Goal: Complete application form: Complete application form

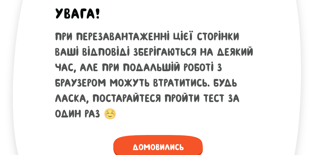
scroll to position [434, 0]
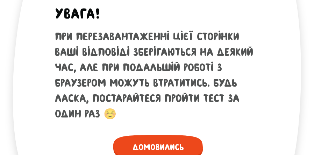
click at [160, 147] on span "Домовились" at bounding box center [158, 147] width 90 height 24
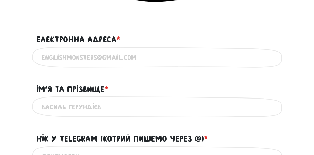
scroll to position [410, 0]
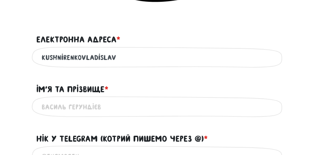
type input "kushnirenkovladislava"
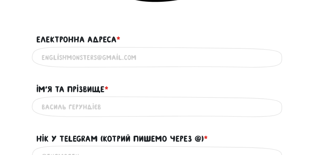
type input "[EMAIL_ADDRESS][DOMAIN_NAME]"
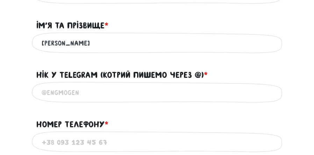
scroll to position [473, 0]
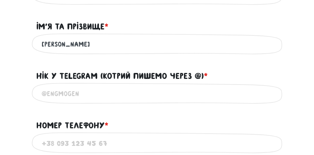
type input "[PERSON_NAME]"
click at [135, 93] on input "@" at bounding box center [157, 94] width 231 height 16
paste input "vldkshnrk"
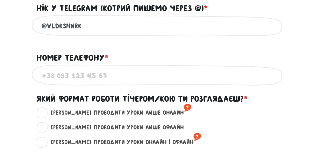
scroll to position [546, 0]
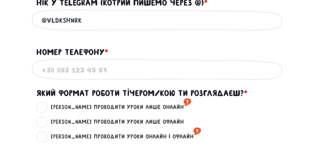
type input "@vldkshnrk"
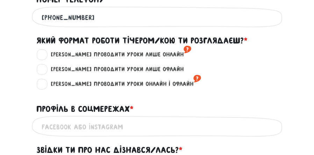
scroll to position [597, 0]
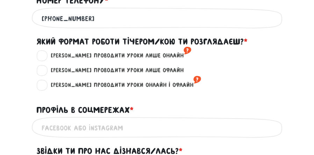
type input "[PHONE_NUMBER]"
click at [45, 86] on label "[PERSON_NAME] проводити уроки онлайн і офлайн ?" at bounding box center [123, 84] width 156 height 9
click at [42, 86] on input "[PERSON_NAME] проводити уроки онлайн і офлайн ?" at bounding box center [43, 83] width 6 height 7
radio input "true"
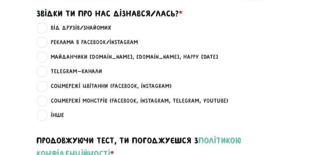
scroll to position [733, 0]
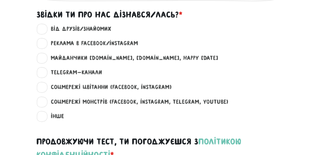
click at [45, 98] on label "Соцмережі Монстрів (Facebook, Instagram, Telegram, Youtube) ?" at bounding box center [137, 101] width 184 height 9
click at [42, 98] on input "Соцмережі Монстрів (Facebook, Instagram, Telegram, Youtube) ?" at bounding box center [43, 100] width 6 height 7
radio input "true"
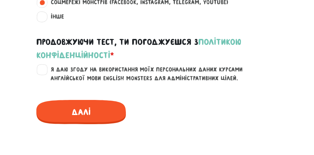
scroll to position [829, 0]
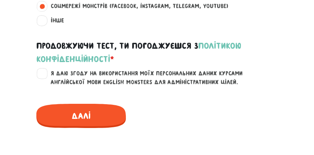
click at [45, 71] on label "Я даю згоду на використання моїх персональних даних курсами англійської мови En…" at bounding box center [161, 78] width 233 height 18
click at [44, 71] on input "Я даю згоду на використання моїх персональних даних курсами англійської мови En…" at bounding box center [43, 72] width 6 height 7
checkbox input "true"
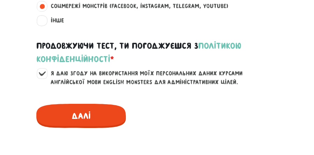
click at [66, 112] on span "Далі" at bounding box center [81, 116] width 90 height 24
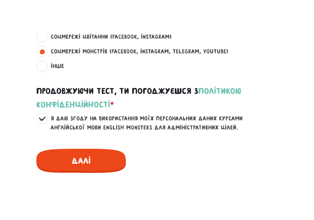
scroll to position [699, 0]
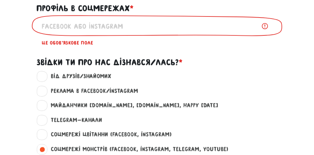
click at [82, 28] on input "Профіль в соцмережах * ?" at bounding box center [157, 26] width 231 height 16
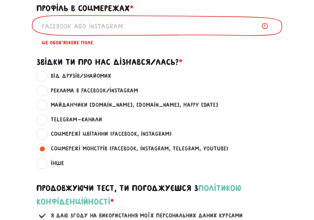
type input """
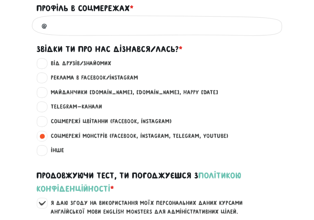
paste input "ksnrnk.vld"
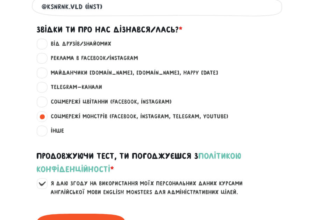
scroll to position [718, 0]
type input "@ksnrnk.vld (inst)"
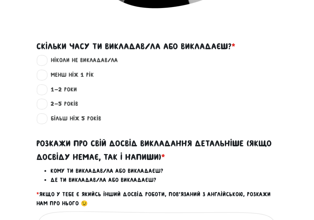
scroll to position [401, 0]
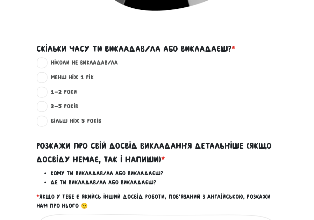
click at [45, 92] on label "1-2 роки ?" at bounding box center [61, 92] width 32 height 9
click at [41, 92] on input "1-2 роки ?" at bounding box center [43, 91] width 6 height 7
radio input "true"
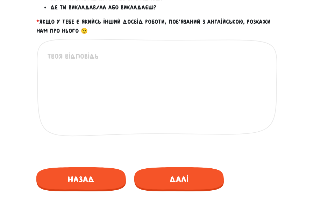
scroll to position [584, 0]
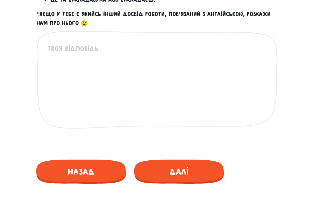
click at [93, 59] on textarea at bounding box center [157, 86] width 220 height 86
paste textarea "L ipsumdol s ametc adipiscinge sedd Eiusm Tempor, inc utlab etd magna ali en ad…"
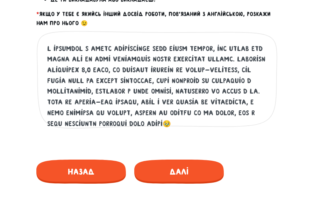
scroll to position [103, 0]
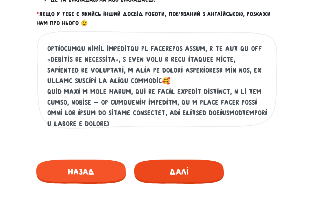
type textarea "L ipsumdol s ametc adipiscinge sedd Eiusm Tempor, inc utlab etd magna ali en ad…"
click at [179, 154] on span "Далі" at bounding box center [179, 172] width 90 height 24
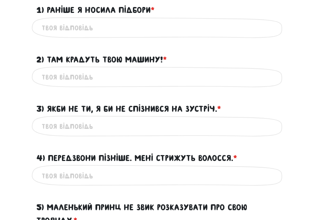
scroll to position [424, 0]
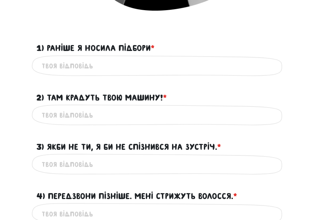
click at [81, 62] on input "1) Раніше я носила підбори * ?" at bounding box center [157, 66] width 231 height 16
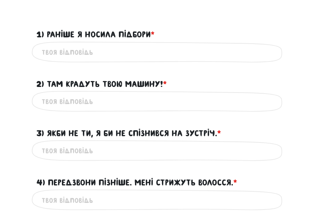
scroll to position [440, 0]
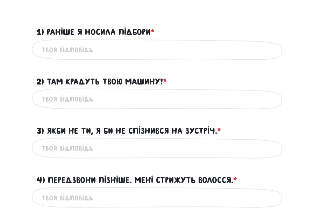
type input "I"
type input "I used to wear hight heels"
click at [68, 98] on input "2) Там крадуть твою машину! * ?" at bounding box center [157, 100] width 231 height 16
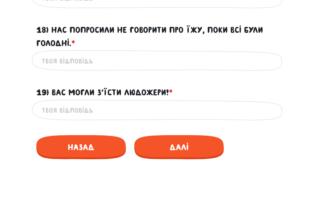
scroll to position [1361, 0]
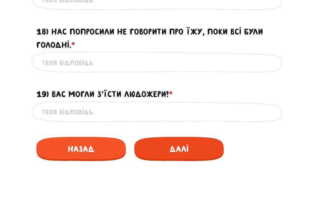
click at [178, 144] on span "Далі" at bounding box center [179, 149] width 90 height 24
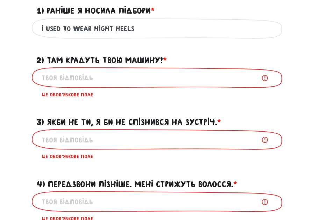
scroll to position [453, 0]
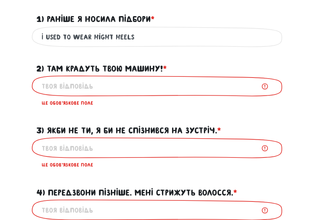
click at [107, 84] on input "2) Там крадуть твою машину! * ?" at bounding box center [157, 87] width 231 height 16
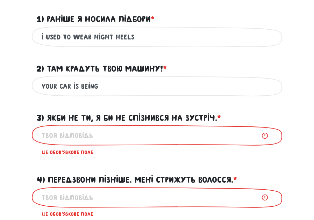
type input "Your car is being"
drag, startPoint x: 100, startPoint y: 85, endPoint x: 17, endPoint y: 81, distance: 83.0
type input "They are stealing your car"
click at [94, 138] on input "3) Якби не ти, я би не спізнився на зустріч. * ?" at bounding box center [157, 136] width 231 height 16
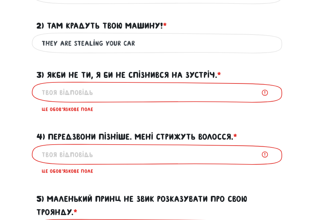
scroll to position [494, 0]
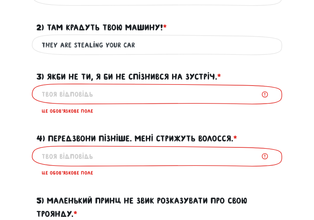
drag, startPoint x: 147, startPoint y: 45, endPoint x: 13, endPoint y: 44, distance: 134.0
type input "Your car is being stolen there"
click at [63, 89] on input "3) Якби не ти, я би не спізнився на зустріч. * ?" at bounding box center [157, 95] width 231 height 16
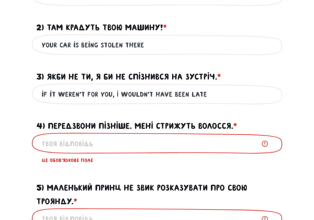
type input "if it weren't for you, I wouldn't have been late"
click at [144, 136] on input "4) Передзвони пізніше. Мені стрижуть волосся. * ?" at bounding box center [157, 144] width 231 height 16
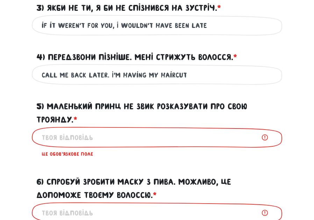
scroll to position [572, 0]
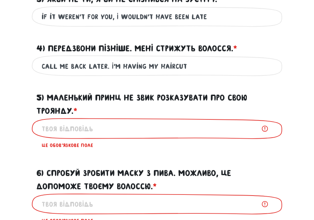
click at [99, 123] on input "5) Маленький Принц не звик розказувати про свою Троянду. * ?" at bounding box center [157, 129] width 231 height 16
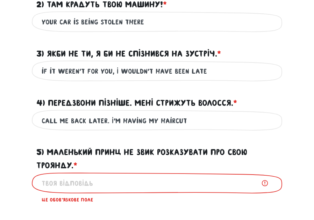
scroll to position [502, 0]
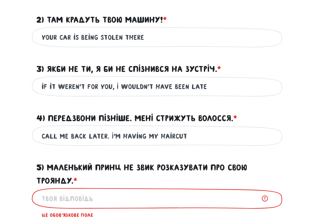
click at [172, 132] on input "call me back later. I'm having my haircut" at bounding box center [157, 136] width 231 height 16
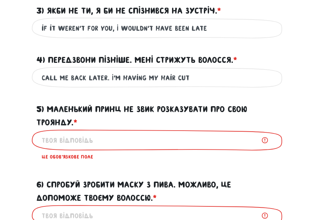
scroll to position [568, 0]
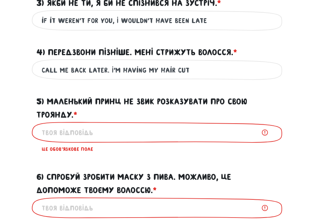
type input "call me back later. I'm having my hair cut"
click at [80, 132] on input "5) Маленький Принц не звик розказувати про свою Троянду. * ?" at bounding box center [157, 133] width 231 height 16
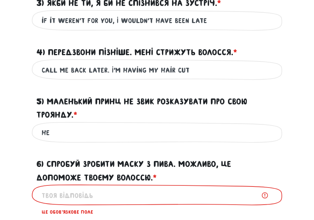
type input "h"
type input "m"
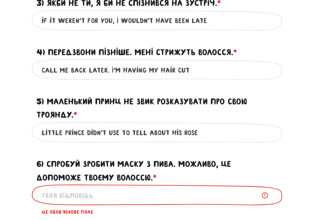
drag, startPoint x: 145, startPoint y: 130, endPoint x: 131, endPoint y: 127, distance: 14.6
click at [131, 127] on input "little prince didn't use to tell about his rose" at bounding box center [157, 133] width 231 height 16
drag, startPoint x: 105, startPoint y: 130, endPoint x: 87, endPoint y: 127, distance: 18.1
click at [87, 127] on input "little prince didn't use to talk about his rose" at bounding box center [157, 133] width 231 height 16
click at [121, 129] on input "little prince wasn't use to talk about his rose" at bounding box center [157, 133] width 231 height 16
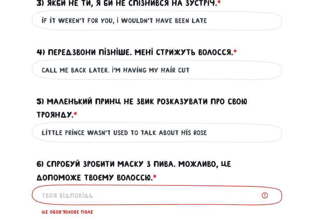
click at [153, 131] on input "little prince wasn't used to talk about his rose" at bounding box center [157, 133] width 231 height 16
type input "little prince wasn't used to talking about his rose"
click at [98, 154] on input "6) Спробуй зробити маску з пива. Можливо, це допоможе твоєму волоссю. * ?" at bounding box center [157, 196] width 231 height 16
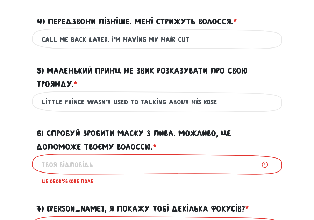
scroll to position [593, 0]
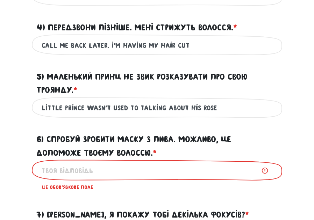
paste input "Try making a mask with beer. Maybe it will help your hair"
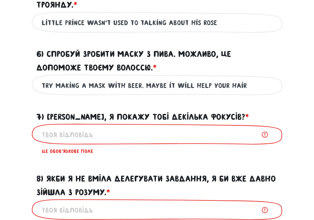
scroll to position [696, 0]
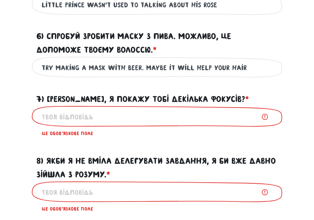
type input "Try making a mask with beer. Maybe it will help your hair"
click at [88, 111] on input "7) [PERSON_NAME], я покажу тобі декілька фокусів? * ?" at bounding box center [157, 117] width 231 height 16
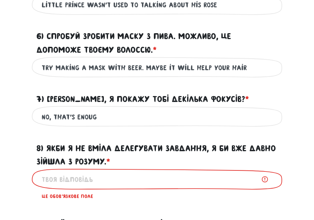
type input "no, that's enough"
drag, startPoint x: 100, startPoint y: 112, endPoint x: 25, endPoint y: 113, distance: 74.9
click at [24, 114] on main "Увага! При перезавантаженні цієї сторінки ваші відповіді зберігаються на деякий…" at bounding box center [157, 200] width 314 height 1701
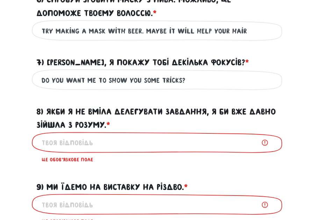
scroll to position [751, 0]
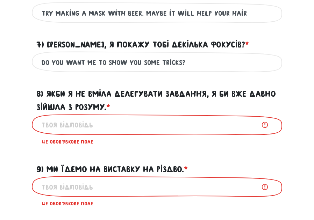
type input "do you want me to show you some tricks?"
click at [110, 118] on input "8) Якби я не вміла делегувати завдання, я би вже давно зійшла з розуму. * ?" at bounding box center [157, 126] width 231 height 16
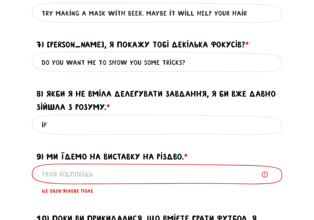
type input "i"
click at [100, 154] on input "9) Ми їдемо на виставку на Різдво. * ?" at bounding box center [157, 175] width 231 height 16
click at [94, 118] on input "8) Якби я не вміла делегувати завдання, я би вже давно зійшла з розуму. * ?" at bounding box center [157, 126] width 231 height 16
paste input "If I didn’t know how to delegate tasks, I would have gone crazy a long time ago"
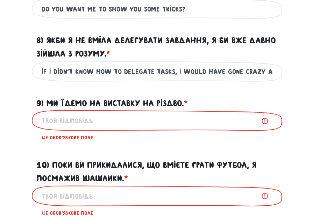
scroll to position [803, 0]
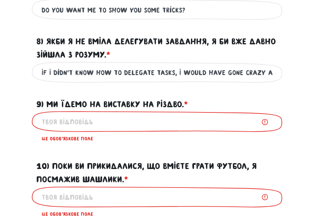
type input "If I didn’t know how to delegate tasks, I would have gone crazy a long time ago"
click at [187, 114] on input "9) Ми їдемо на виставку на Різдво. * ?" at bounding box center [157, 122] width 231 height 16
paste input "We are going to the exhibition at Christmas"
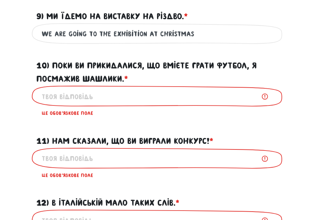
scroll to position [890, 0]
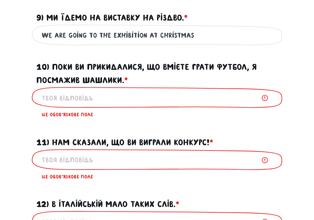
type input "We are going to the exhibition at Christmas"
click at [99, 93] on input "10) Поки ви прикидалися, що вмієте грати футбол, я посмажив шашлики. * ?" at bounding box center [157, 98] width 231 height 16
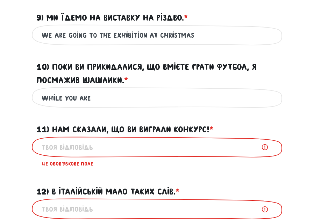
type input "while you are"
